Goal: Register for event/course

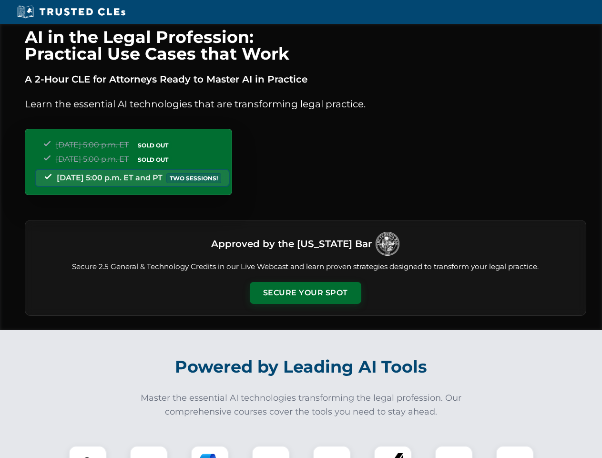
click at [305, 293] on button "Secure Your Spot" at bounding box center [306, 293] width 112 height 22
click at [88, 451] on img at bounding box center [88, 464] width 28 height 28
